Goal: Task Accomplishment & Management: Manage account settings

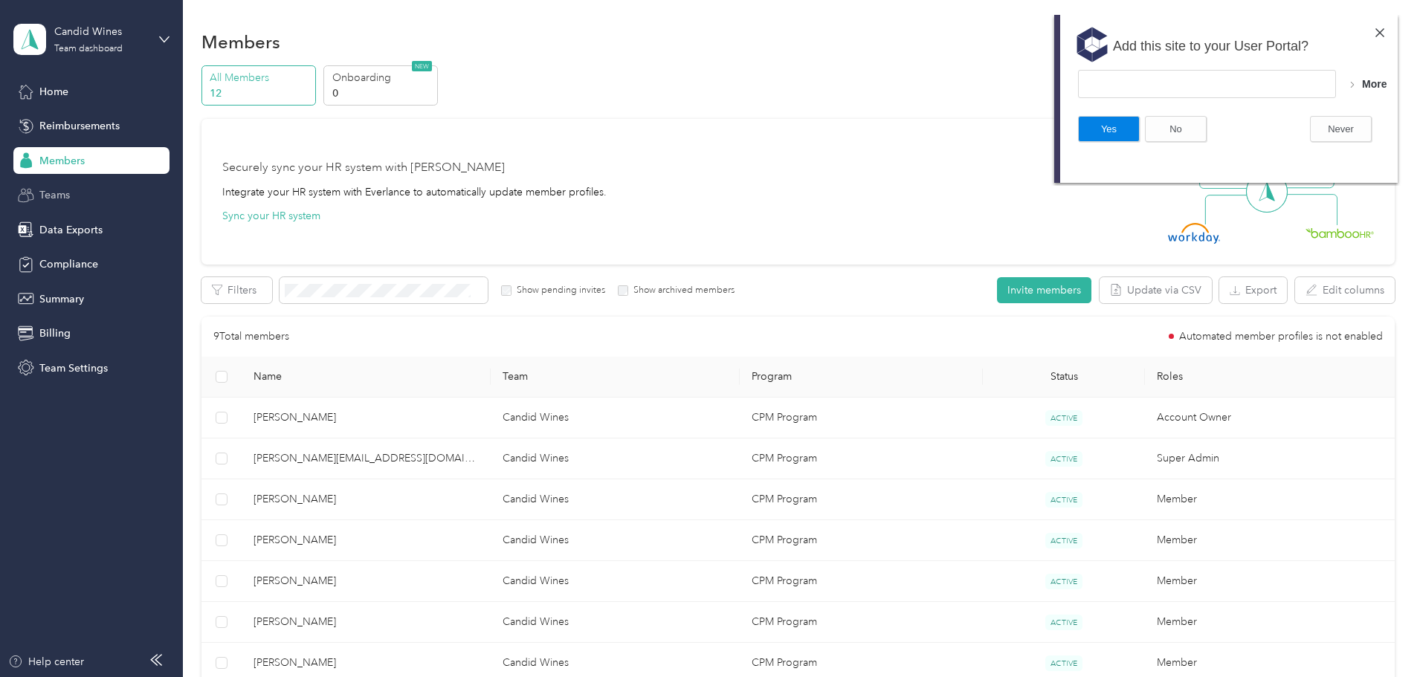
click at [64, 193] on span "Teams" at bounding box center [54, 195] width 30 height 16
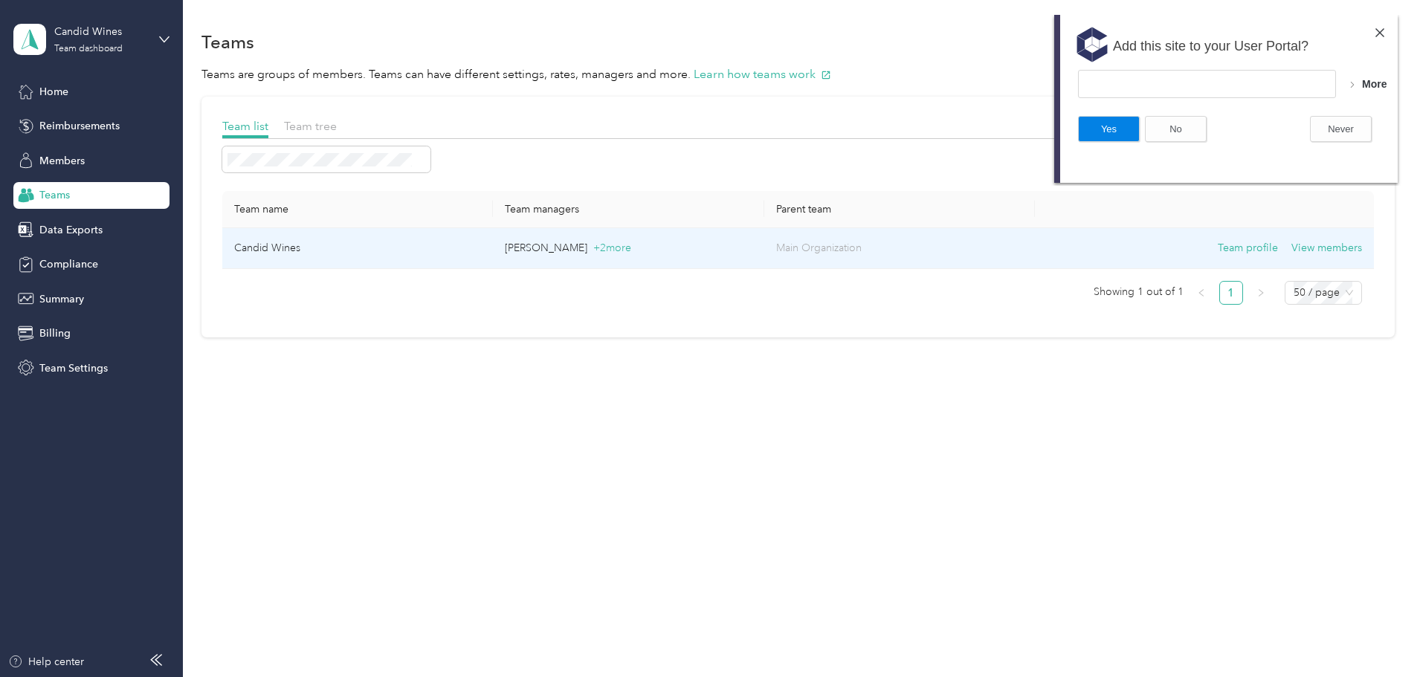
click at [354, 243] on td "Candid Wines" at bounding box center [357, 248] width 271 height 41
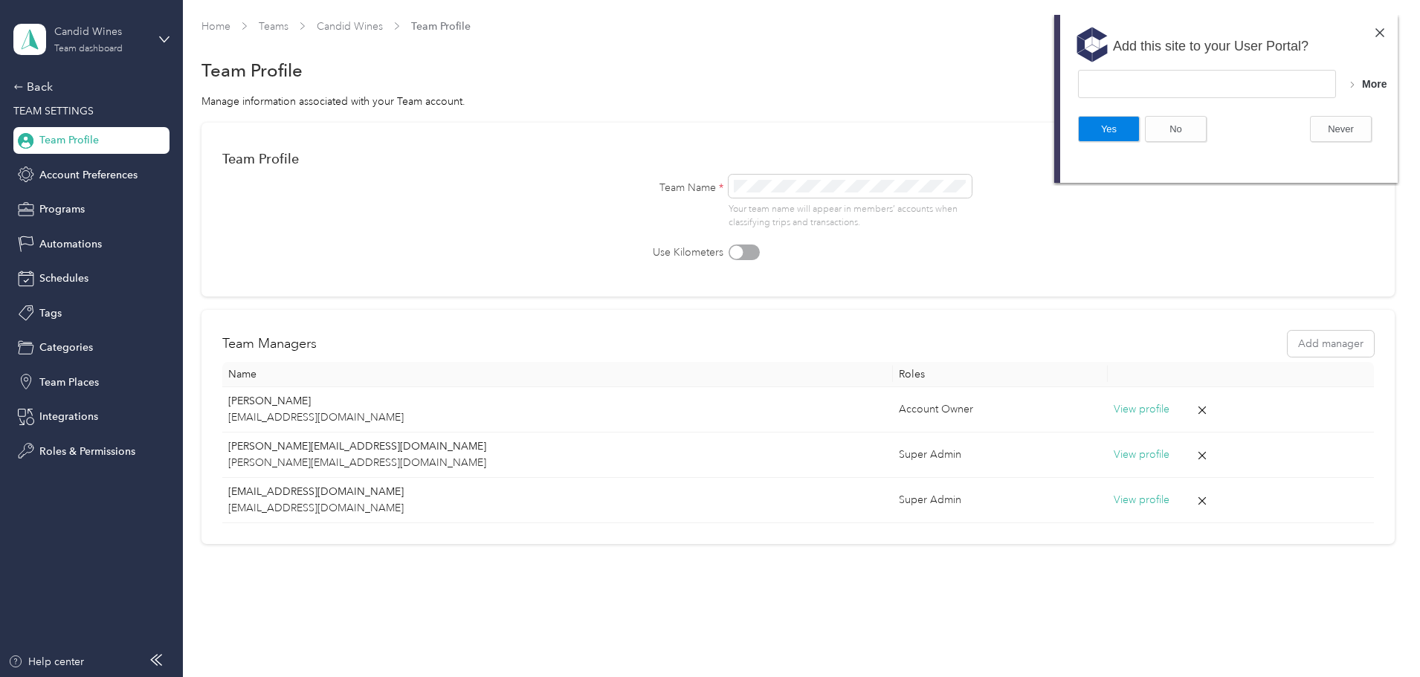
click at [102, 49] on div "Team dashboard" at bounding box center [88, 49] width 68 height 9
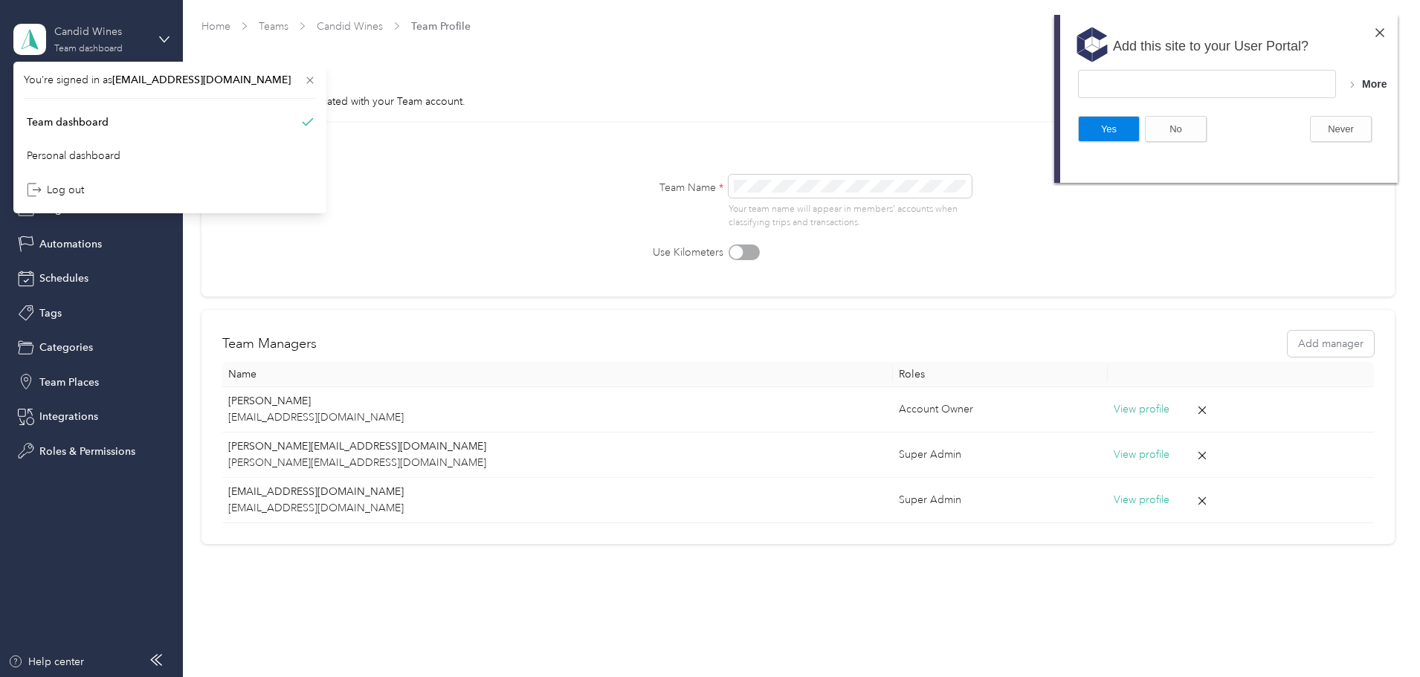
click at [102, 49] on div "Team dashboard" at bounding box center [88, 49] width 68 height 9
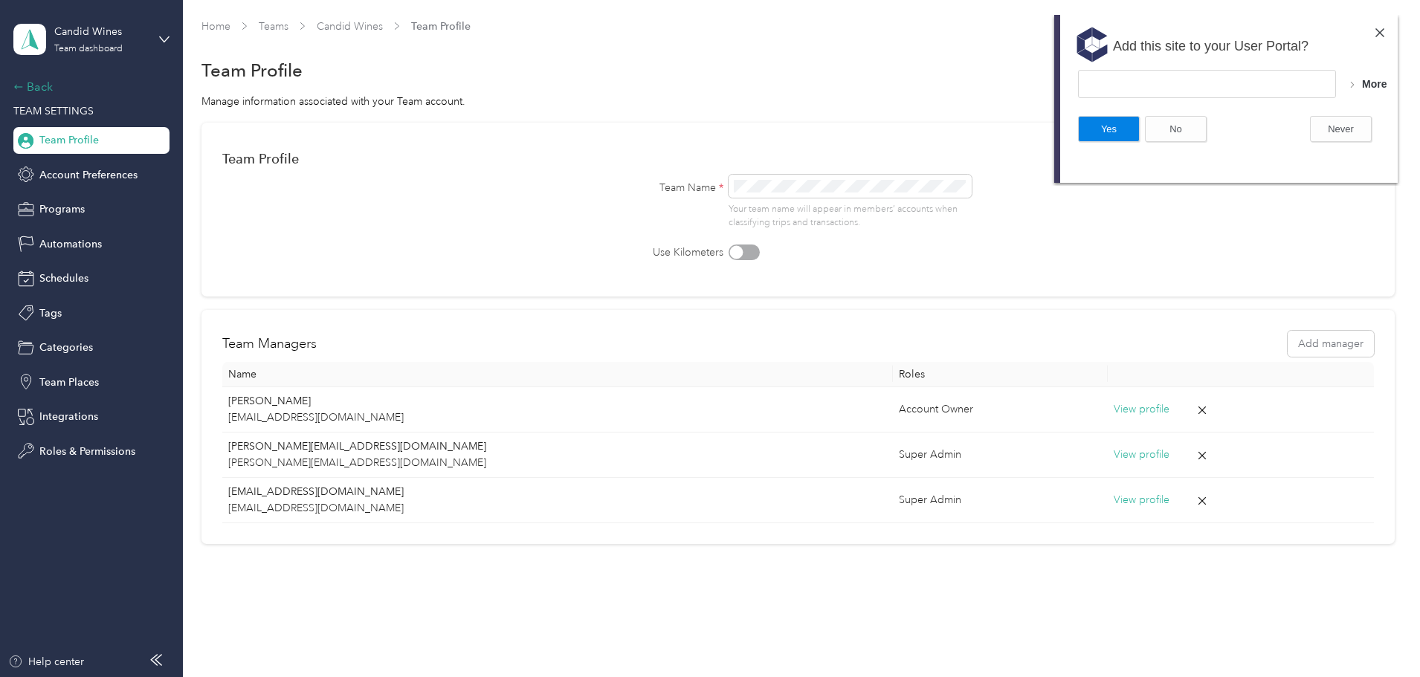
click at [32, 84] on div "Back" at bounding box center [87, 87] width 149 height 18
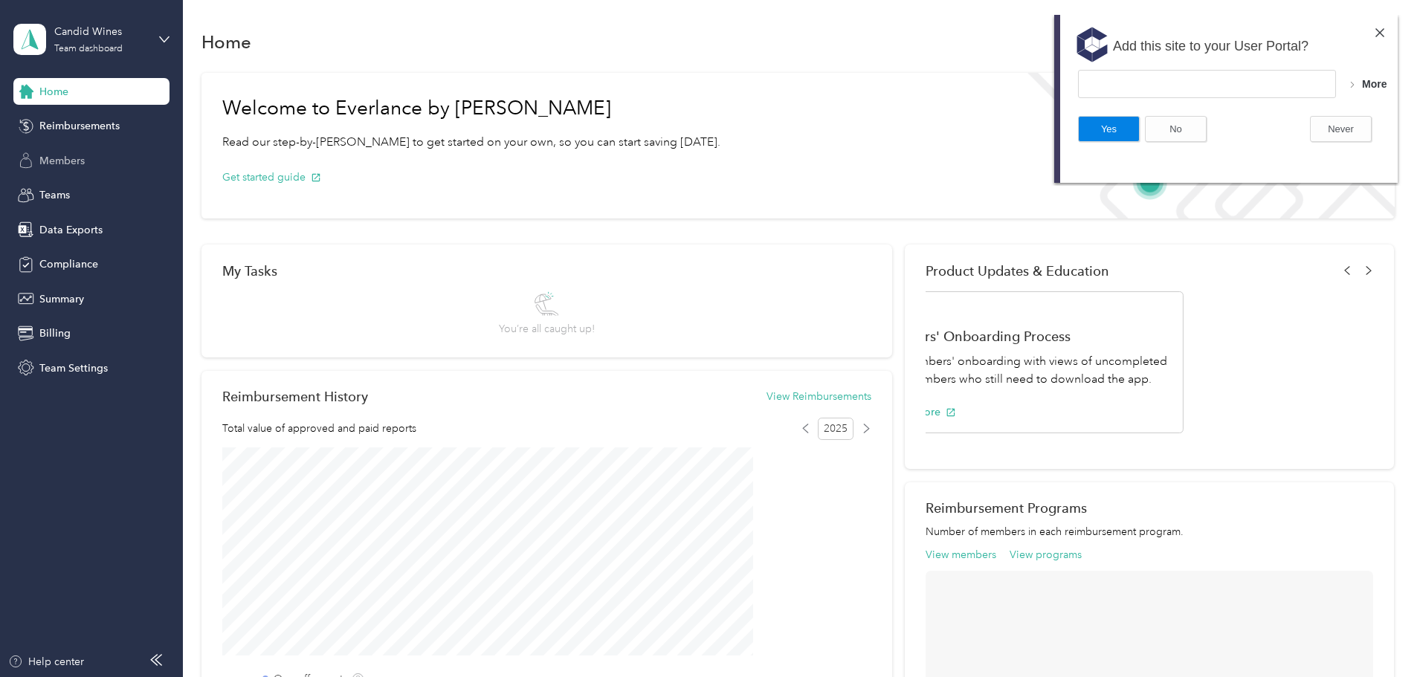
click at [48, 161] on span "Members" at bounding box center [61, 161] width 45 height 16
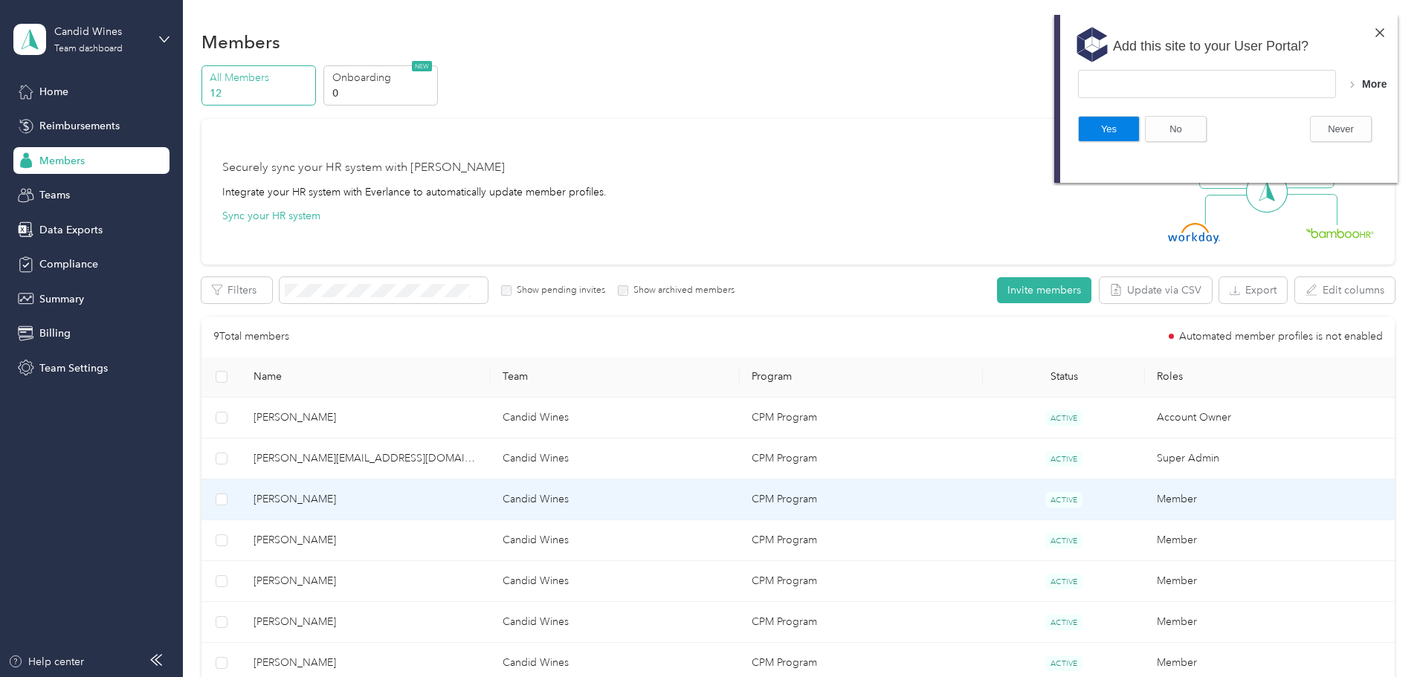
click at [390, 500] on span "[PERSON_NAME]" at bounding box center [366, 499] width 225 height 16
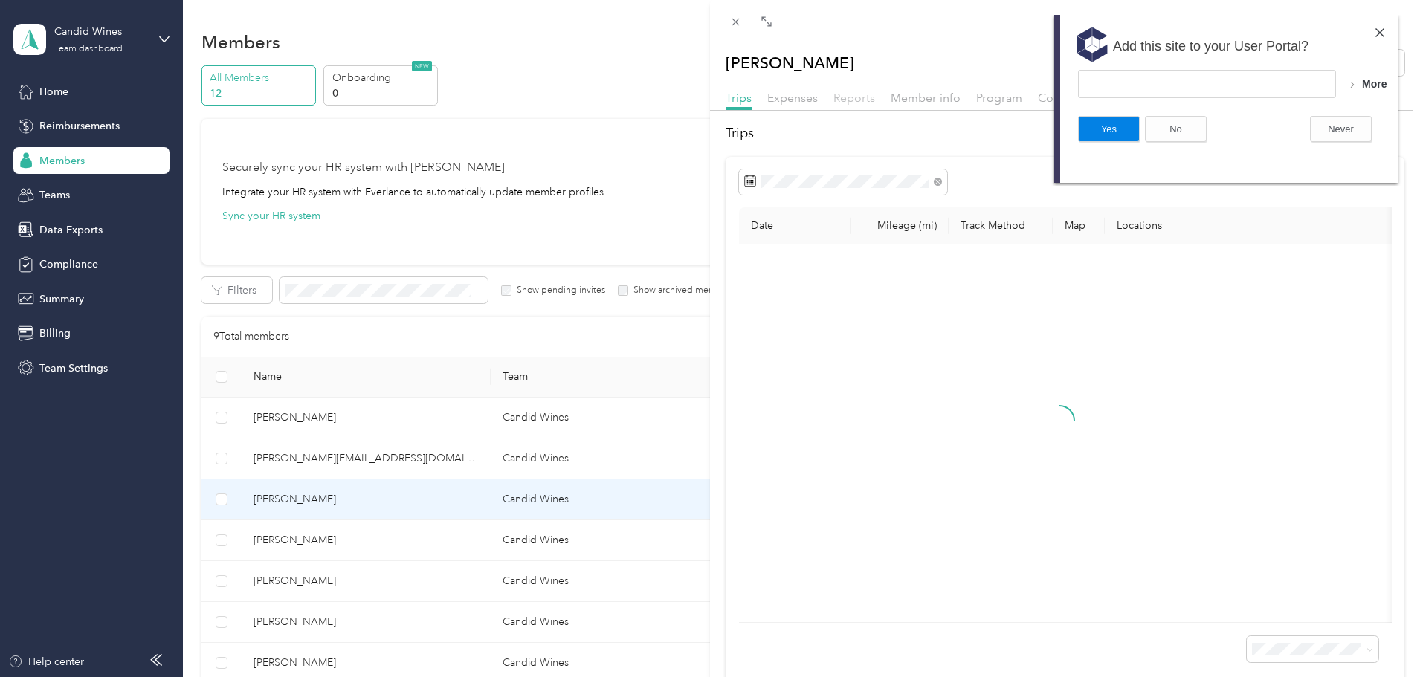
click at [836, 97] on span "Reports" at bounding box center [854, 98] width 42 height 14
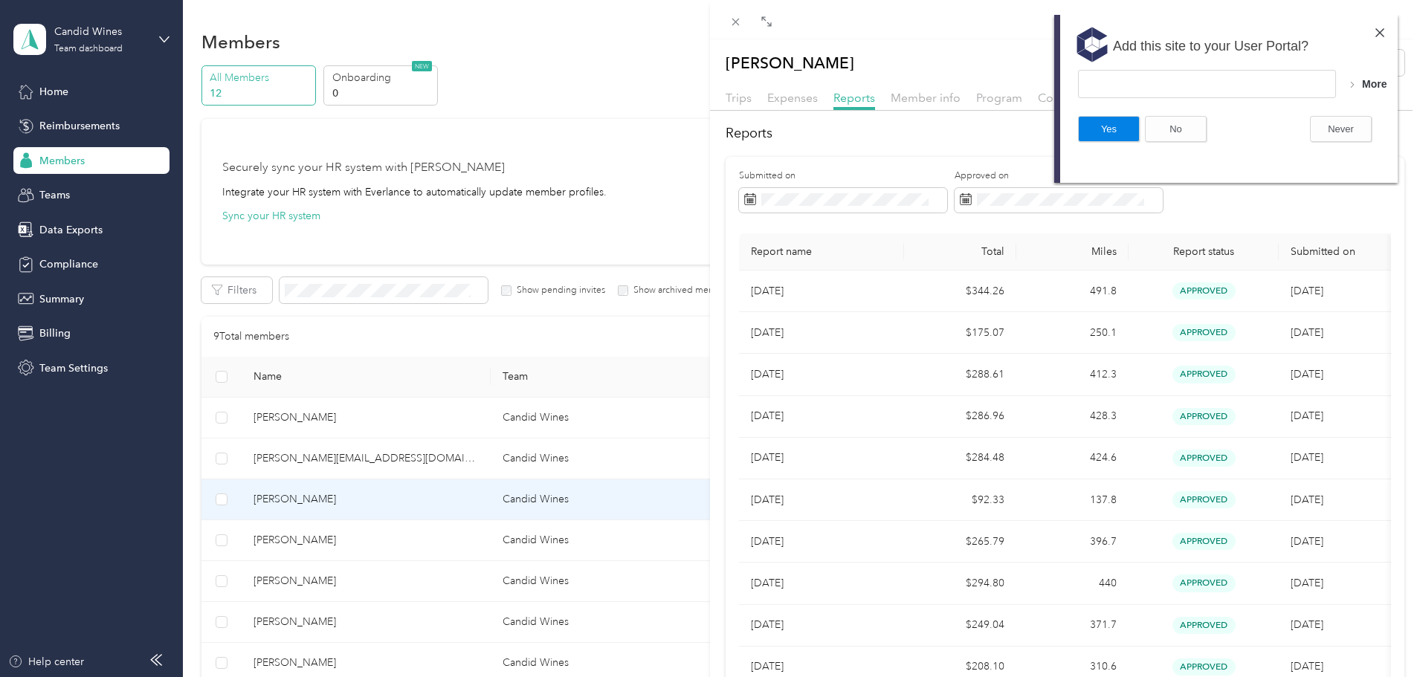
click at [1379, 33] on img at bounding box center [1380, 32] width 9 height 9
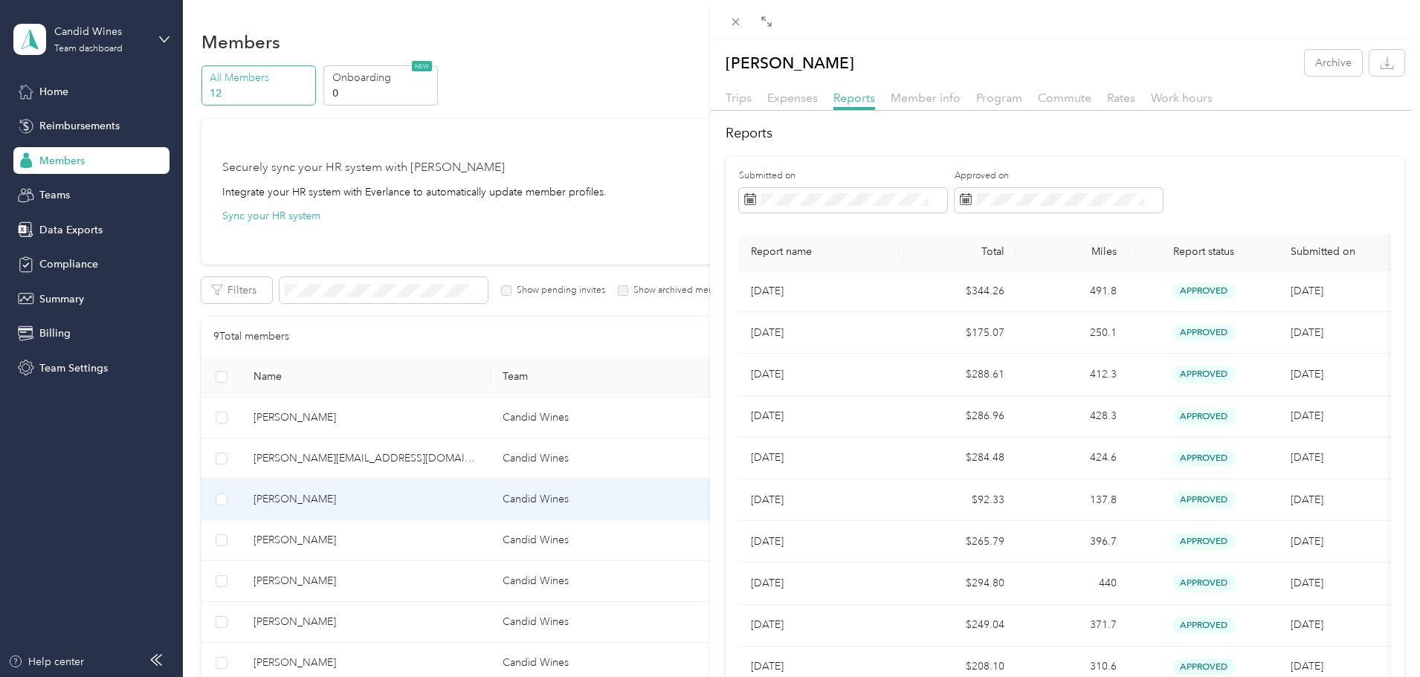
click at [373, 538] on div "[PERSON_NAME] Archive Trips Expenses Reports Member info Program Commute Rates …" at bounding box center [710, 338] width 1420 height 677
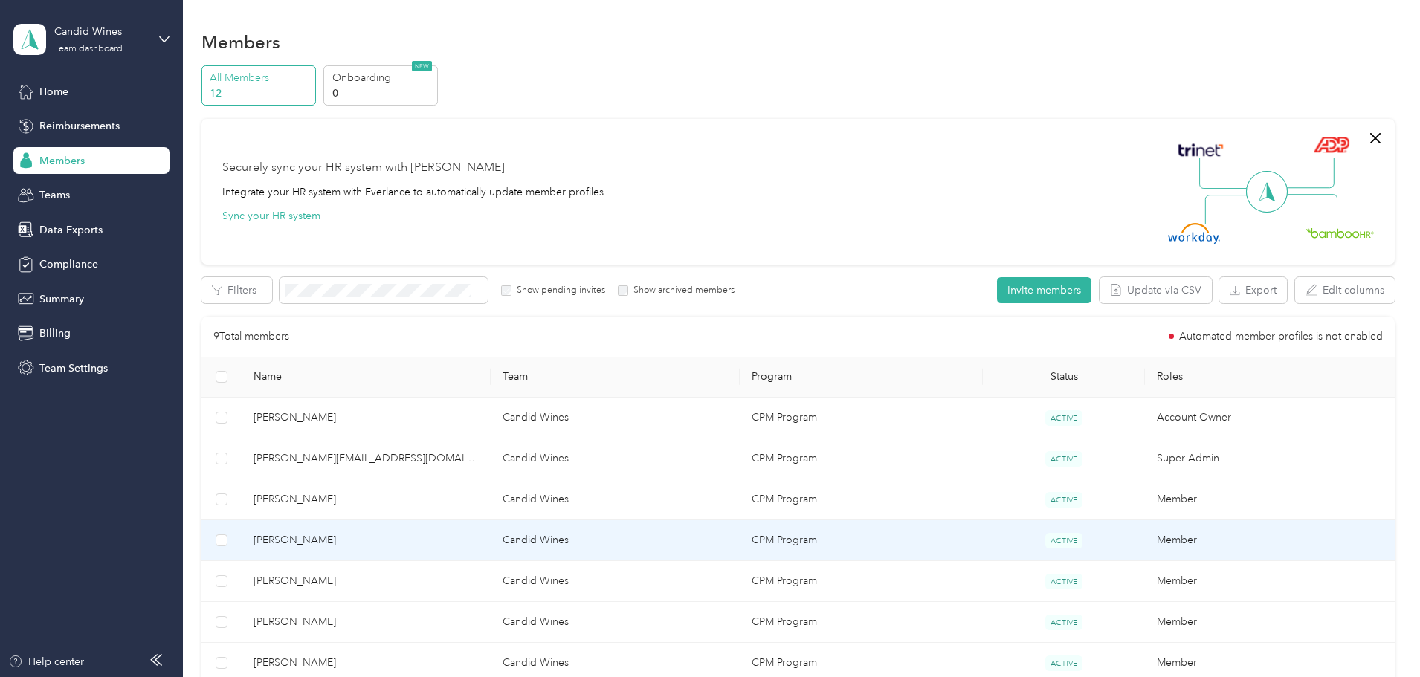
click at [390, 542] on span "[PERSON_NAME]" at bounding box center [366, 540] width 225 height 16
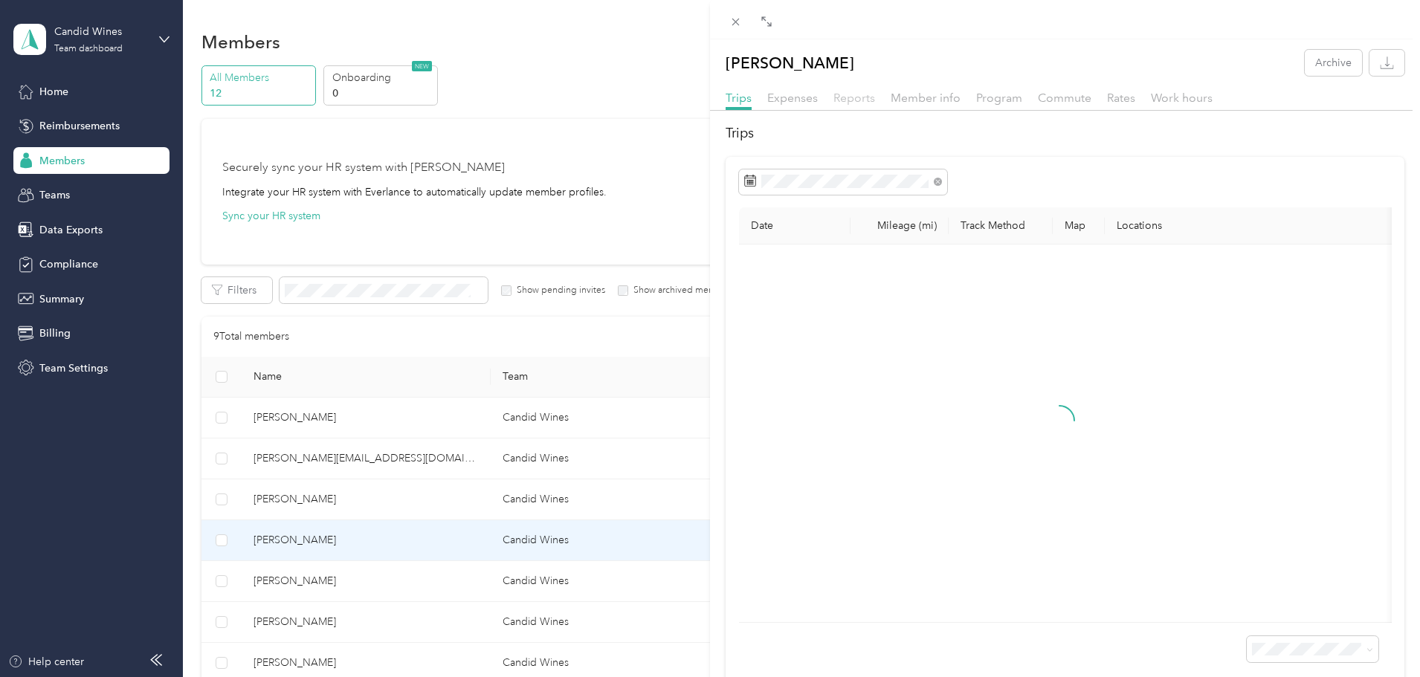
click at [861, 96] on span "Reports" at bounding box center [854, 98] width 42 height 14
